Goal: Task Accomplishment & Management: Manage account settings

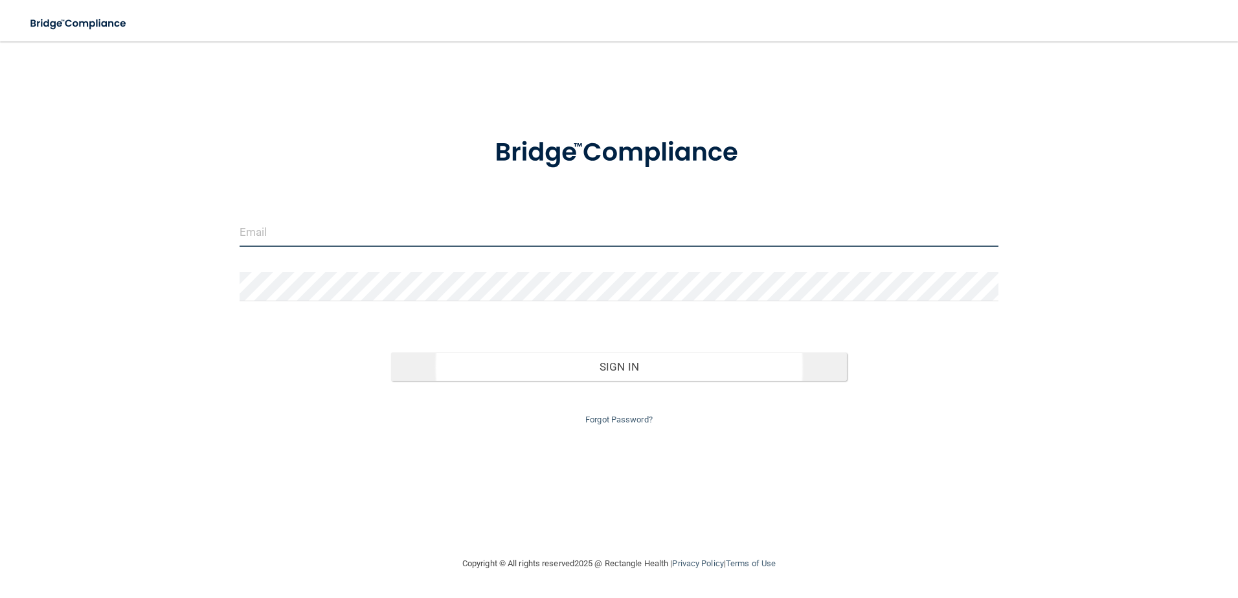
type input "[EMAIL_ADDRESS][DOMAIN_NAME]"
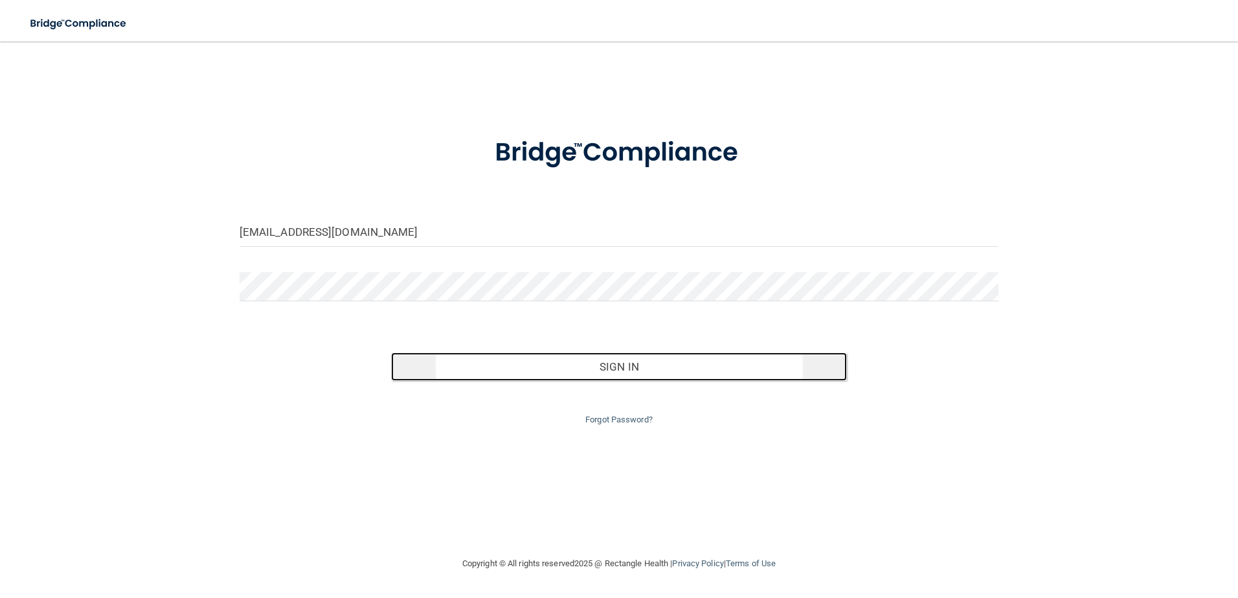
click at [655, 363] on button "Sign In" at bounding box center [619, 366] width 456 height 28
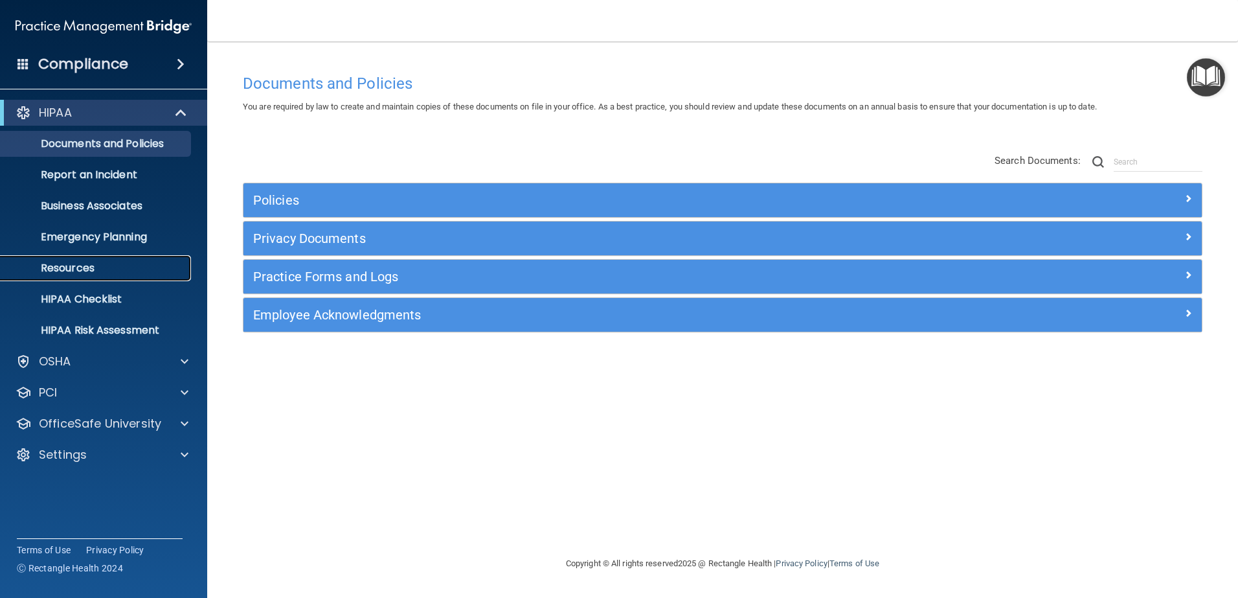
click at [87, 267] on p "Resources" at bounding box center [96, 268] width 177 height 13
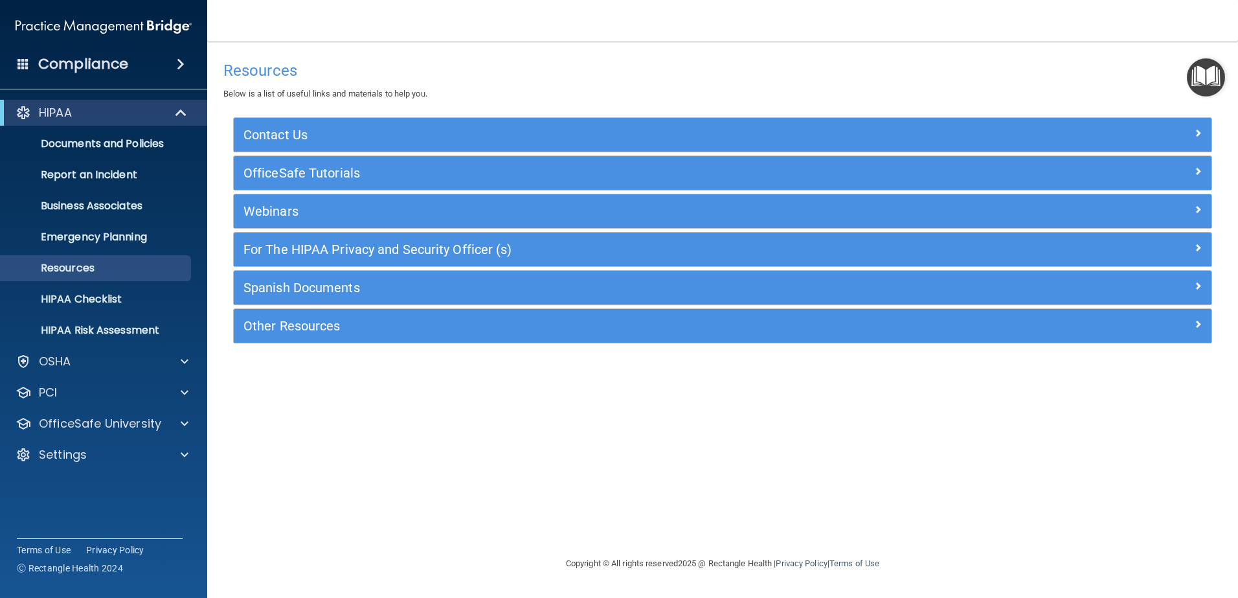
click at [95, 65] on h4 "Compliance" at bounding box center [83, 64] width 90 height 18
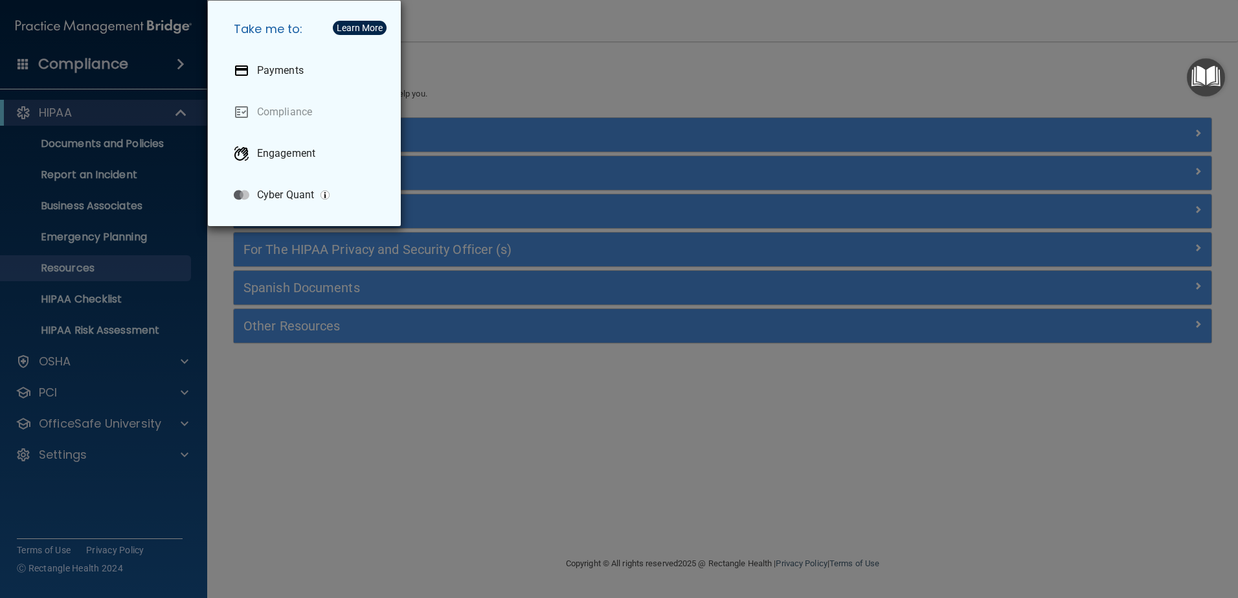
click at [139, 369] on div "Take me to: Payments Compliance Engagement Cyber Quant" at bounding box center [619, 299] width 1238 height 598
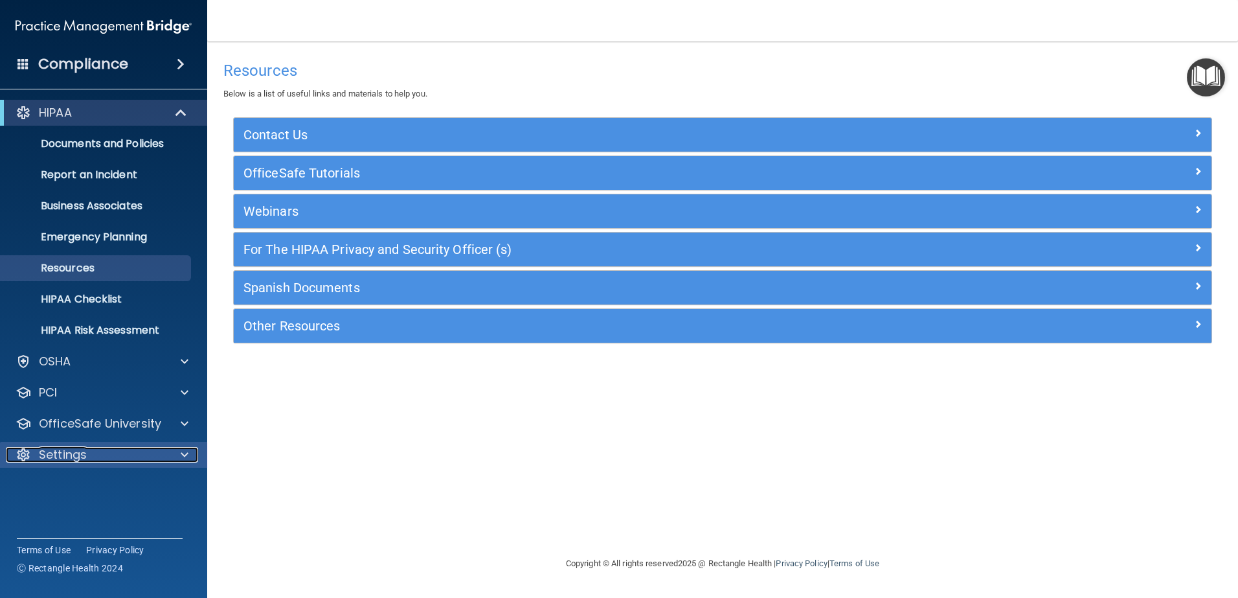
click at [180, 456] on div at bounding box center [182, 455] width 32 height 16
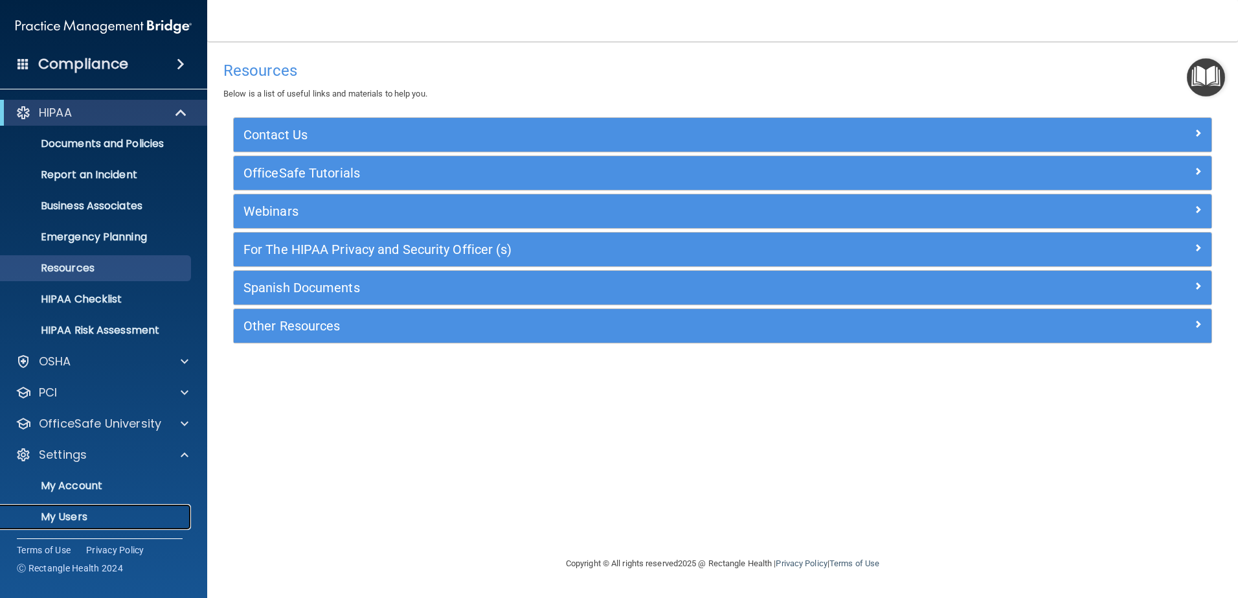
click at [83, 516] on p "My Users" at bounding box center [96, 516] width 177 height 13
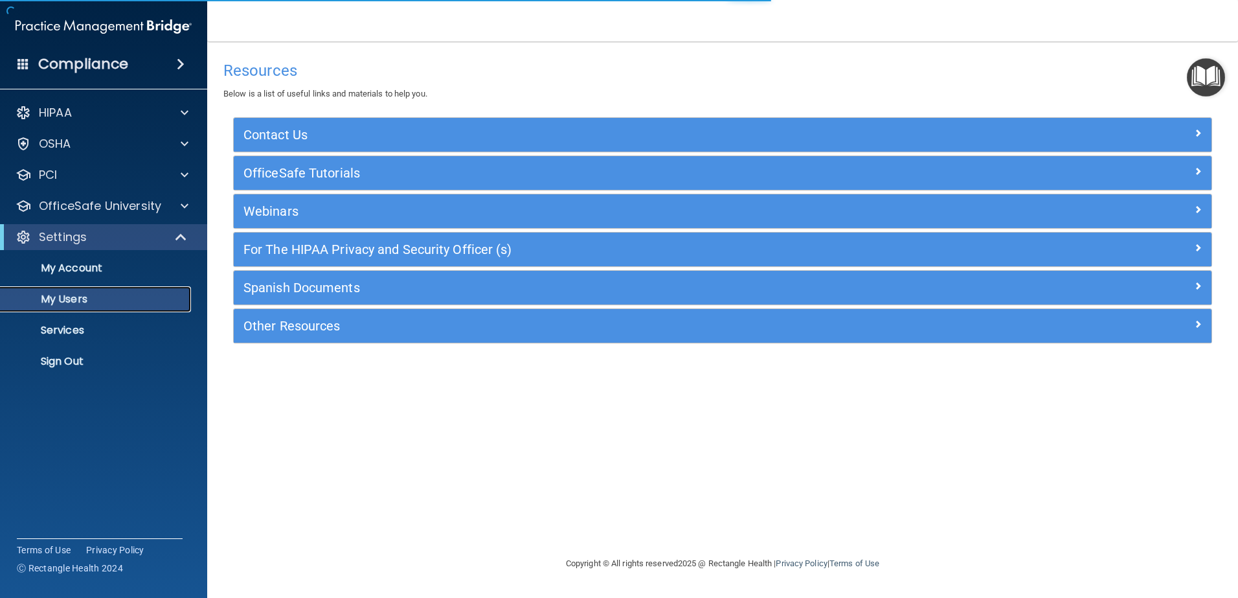
select select "20"
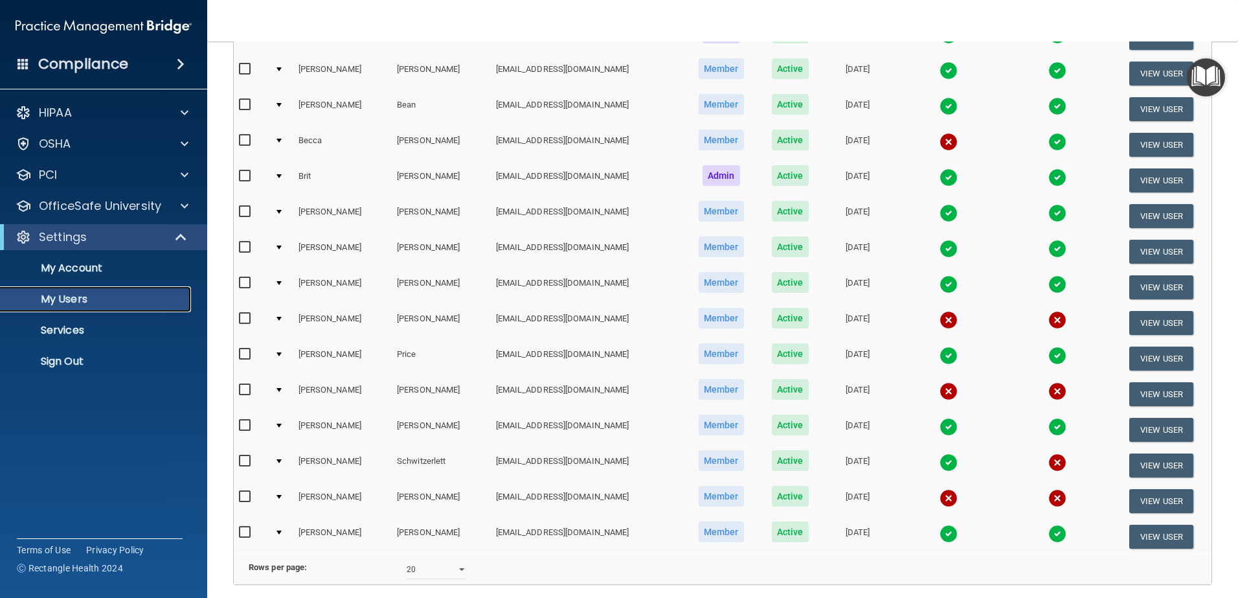
scroll to position [183, 0]
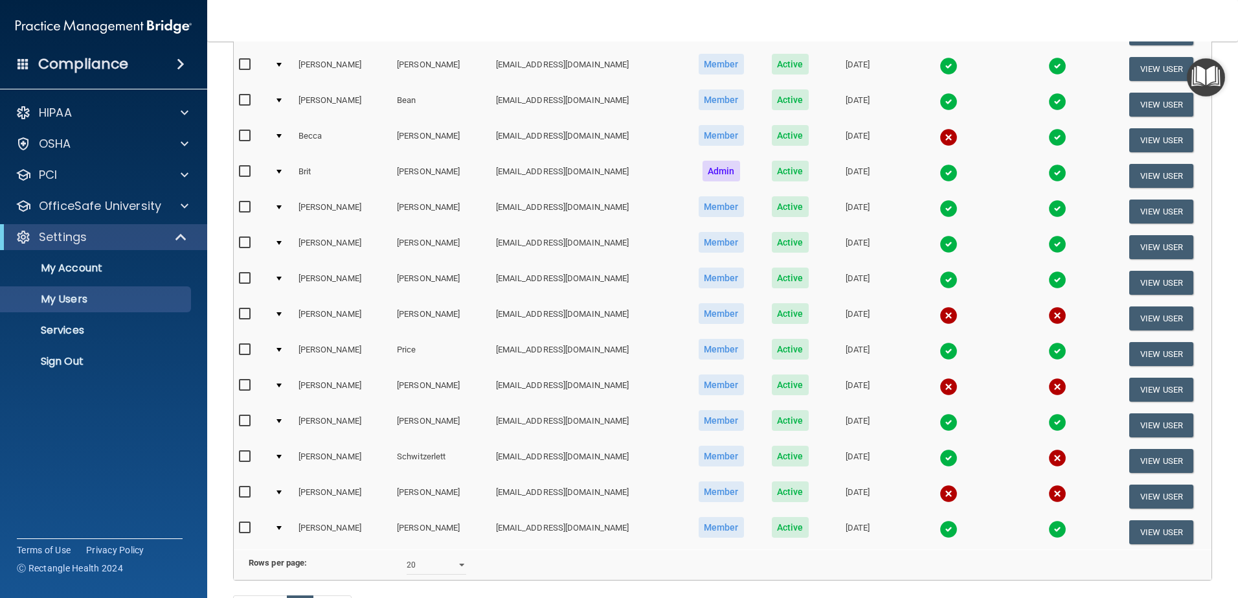
click at [302, 384] on td "[PERSON_NAME]" at bounding box center [342, 390] width 99 height 36
click at [280, 388] on td at bounding box center [280, 390] width 23 height 36
click at [280, 385] on div at bounding box center [279, 385] width 5 height 4
click at [247, 382] on input "checkbox" at bounding box center [246, 385] width 15 height 10
checkbox input "true"
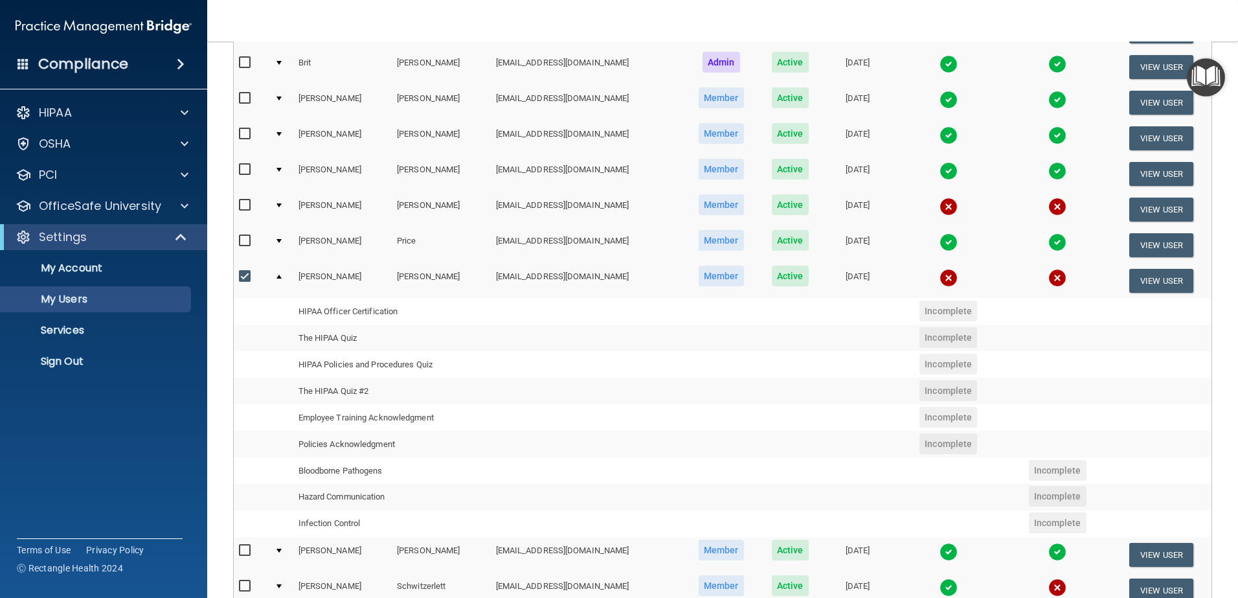
scroll to position [291, 0]
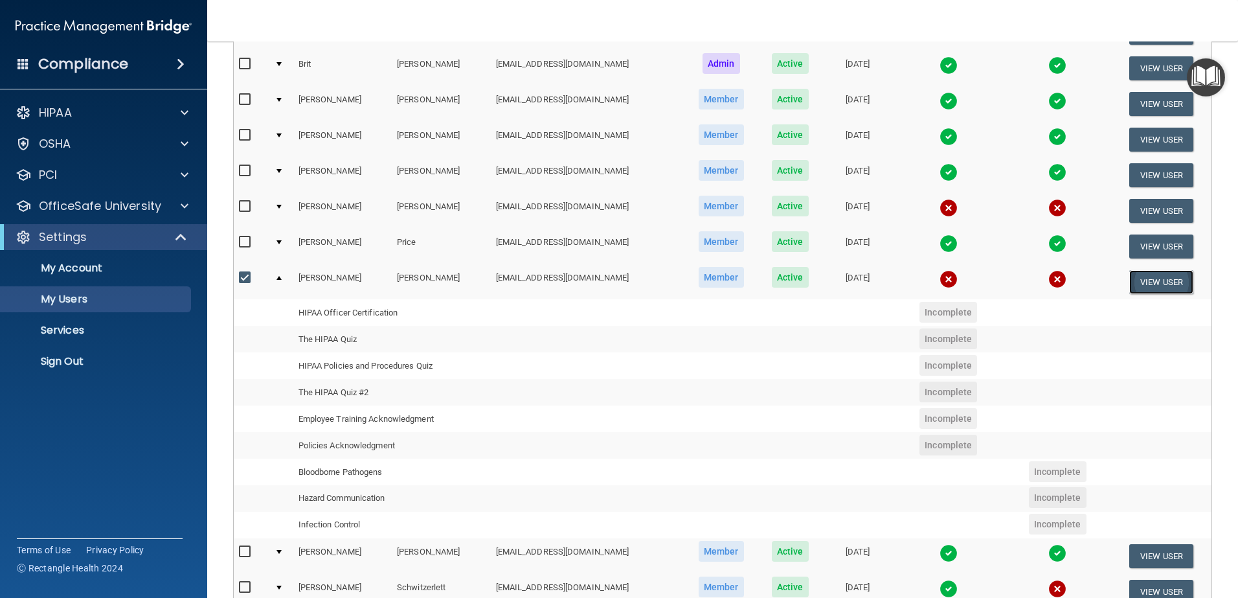
click at [1141, 281] on button "View User" at bounding box center [1162, 282] width 64 height 24
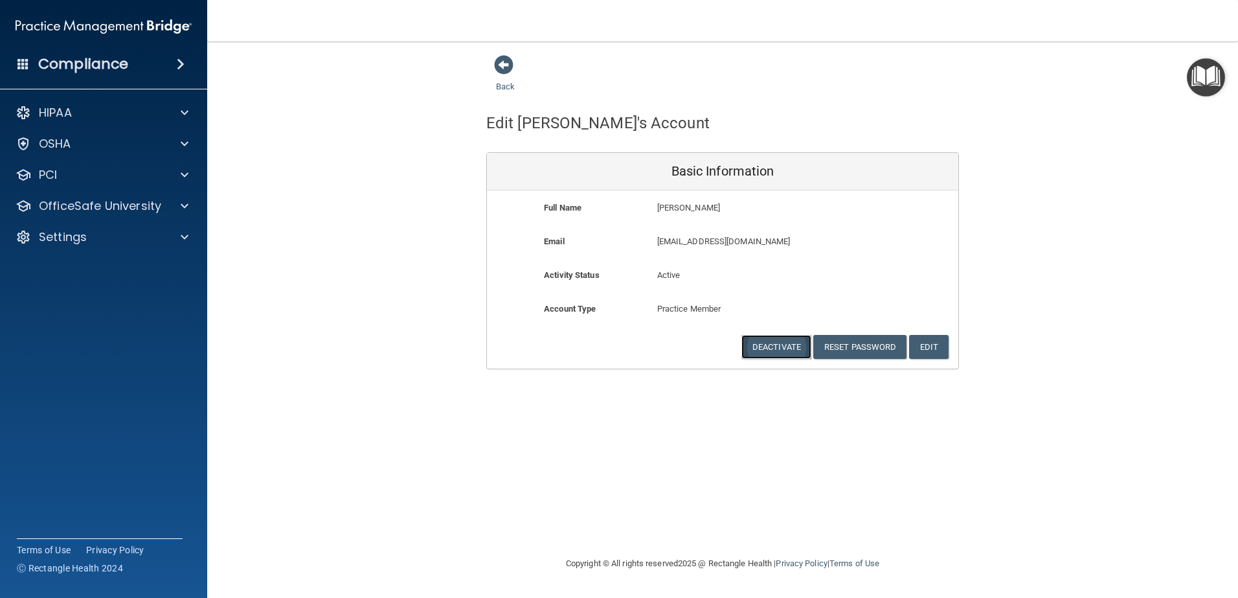
click at [773, 345] on button "Deactivate" at bounding box center [777, 347] width 70 height 24
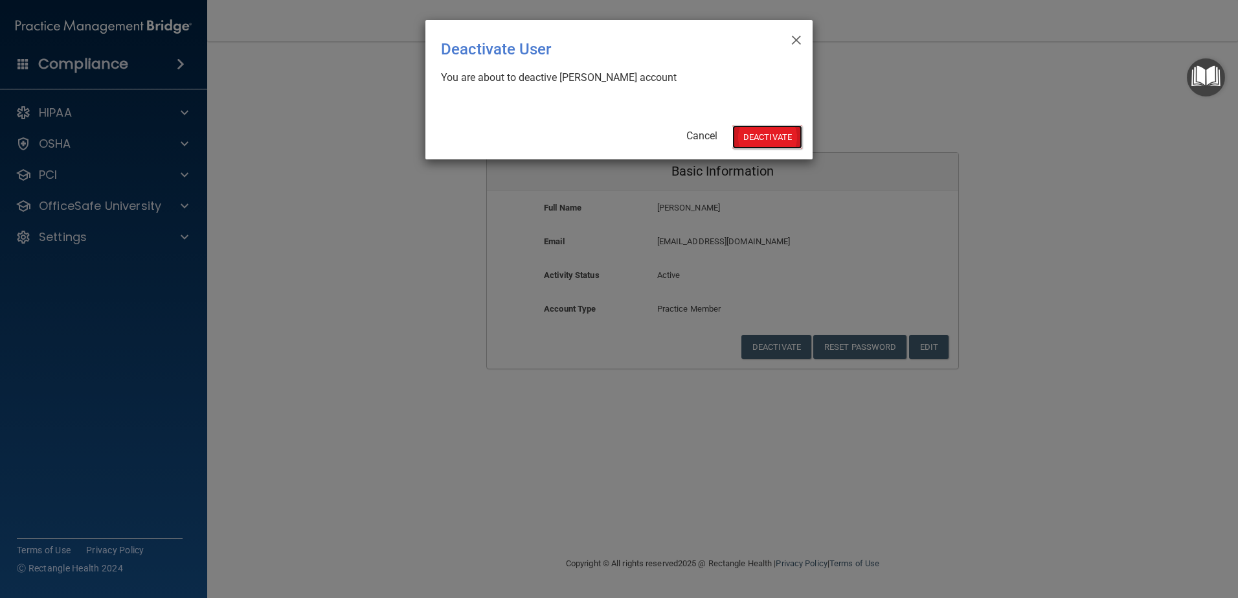
click at [762, 139] on button "Deactivate" at bounding box center [768, 137] width 70 height 24
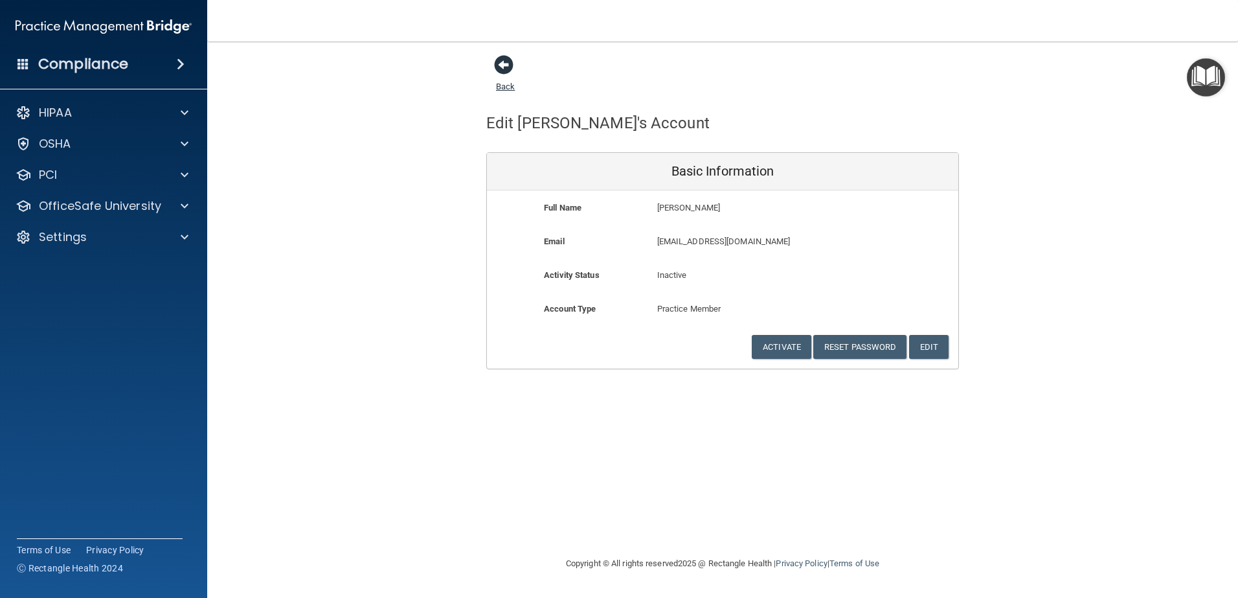
click at [504, 62] on span at bounding box center [503, 64] width 19 height 19
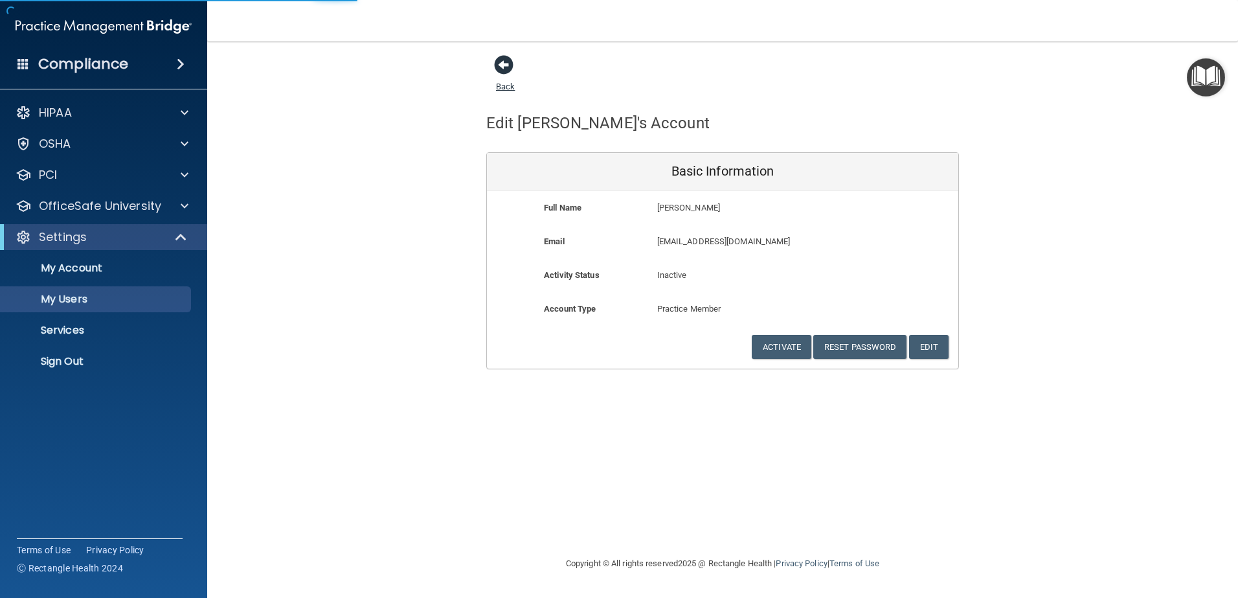
select select "20"
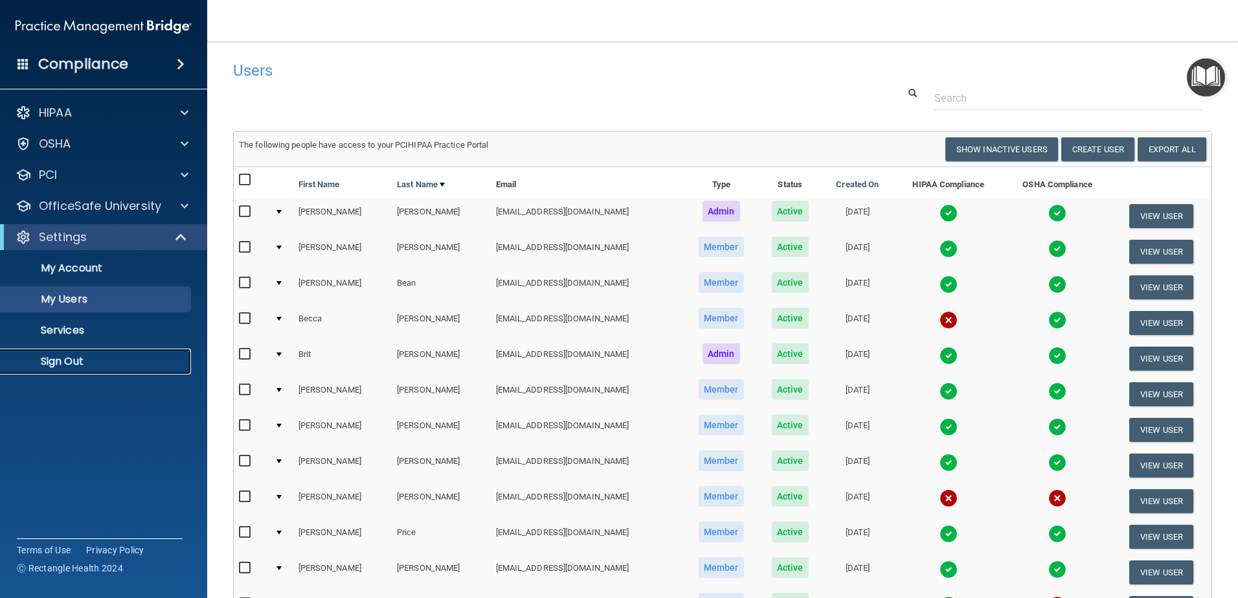
click at [71, 363] on p "Sign Out" at bounding box center [96, 361] width 177 height 13
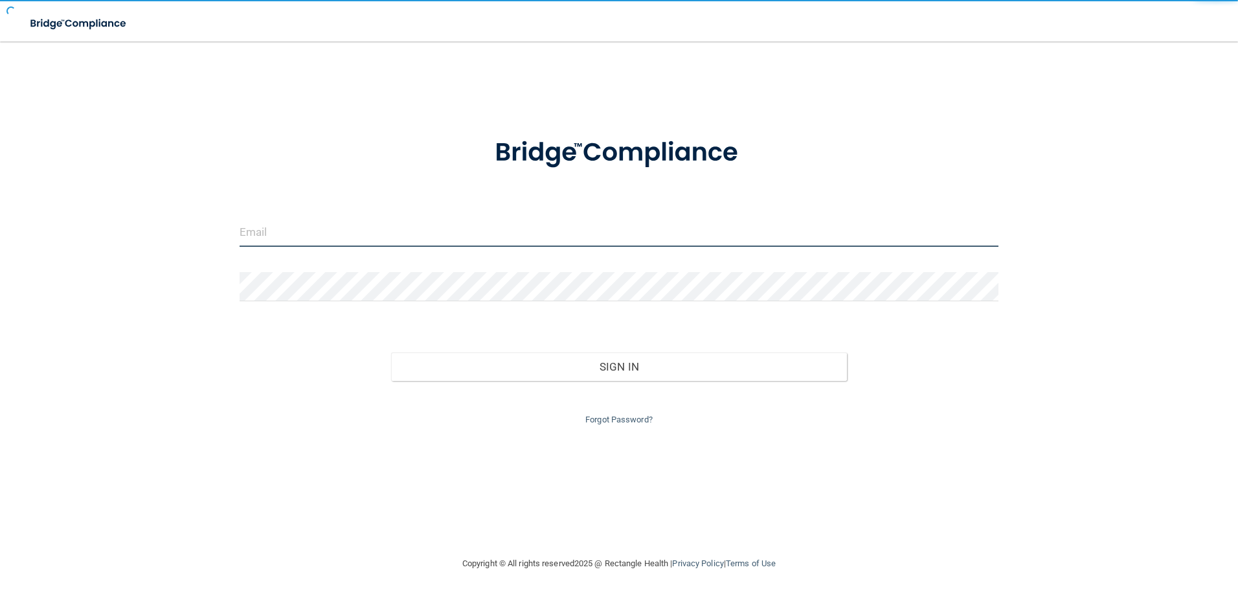
type input "[EMAIL_ADDRESS][DOMAIN_NAME]"
